Goal: Information Seeking & Learning: Understand process/instructions

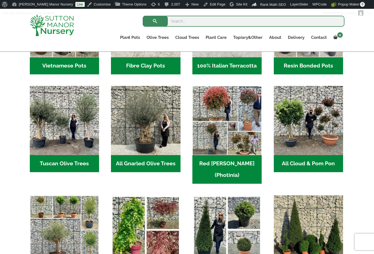
scroll to position [165, 0]
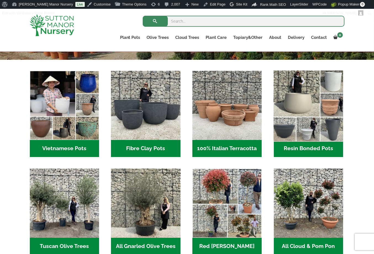
click at [312, 129] on img "Visit product category Resin Bonded Pots" at bounding box center [308, 105] width 73 height 73
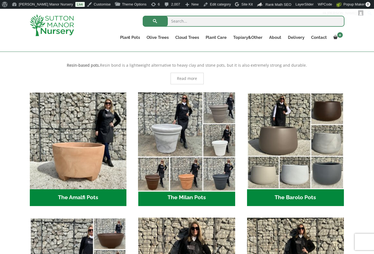
click at [184, 155] on img "Visit product category The Milan Pots" at bounding box center [186, 140] width 101 height 101
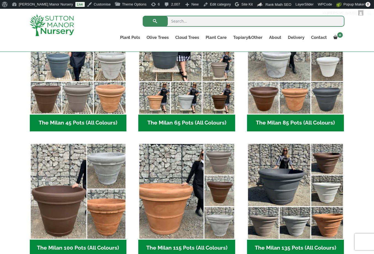
scroll to position [193, 0]
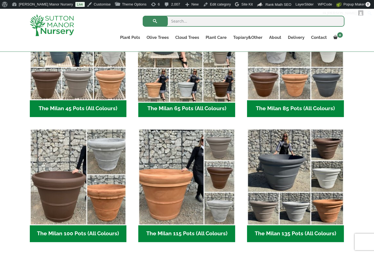
click at [187, 97] on img "Visit product category The Milan 65 Pots (All Colours)" at bounding box center [186, 51] width 101 height 101
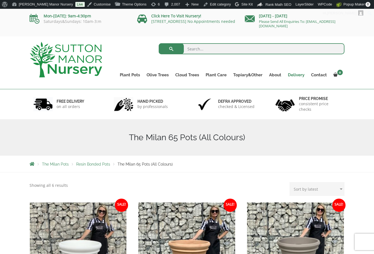
click at [297, 75] on link "Delivery" at bounding box center [296, 75] width 23 height 8
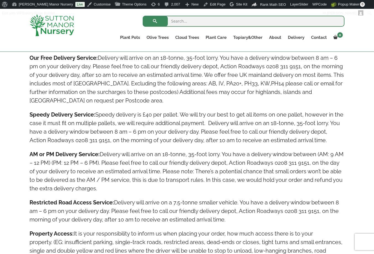
scroll to position [331, 0]
